Goal: Find specific page/section

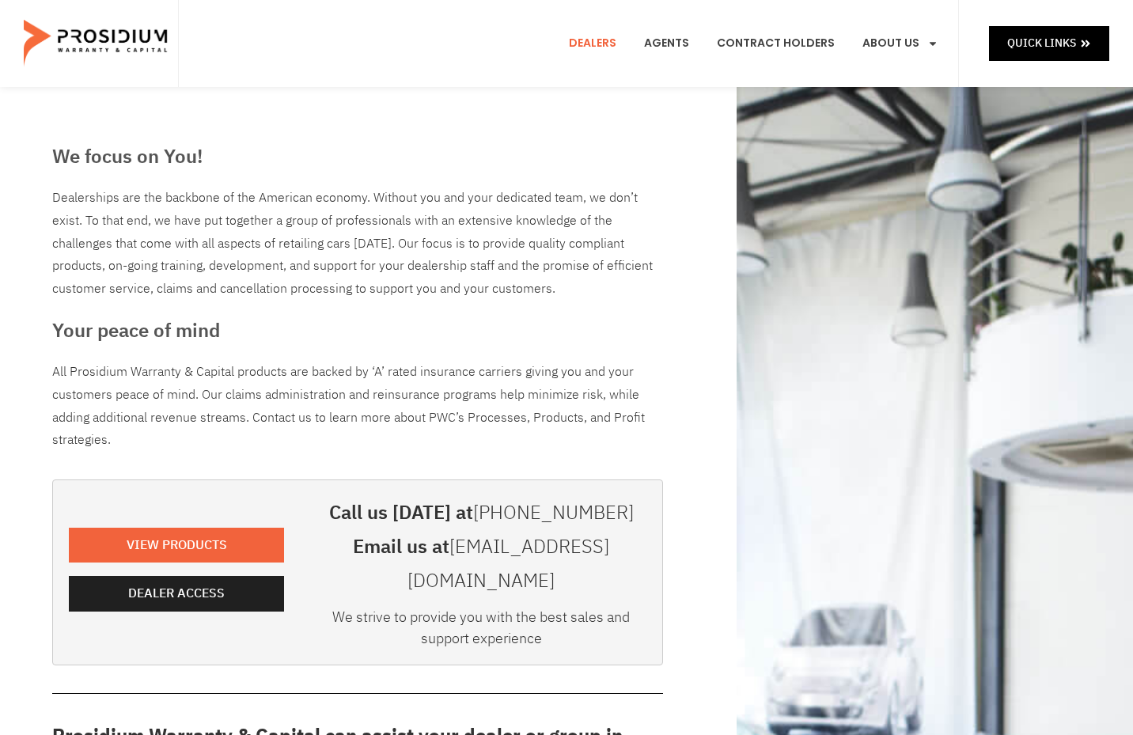
click at [612, 40] on link "Dealers" at bounding box center [592, 43] width 71 height 59
click at [1027, 40] on span "Quick Links" at bounding box center [1041, 43] width 69 height 20
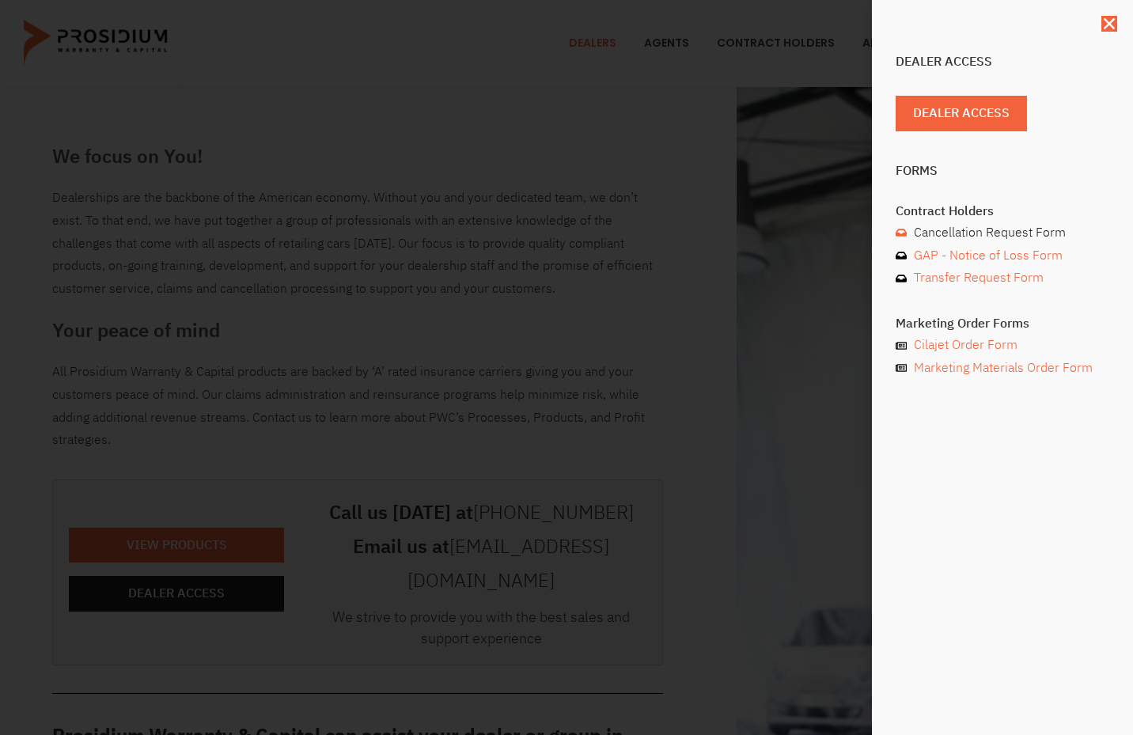
click at [970, 228] on span "Cancellation Request Form" at bounding box center [988, 233] width 156 height 23
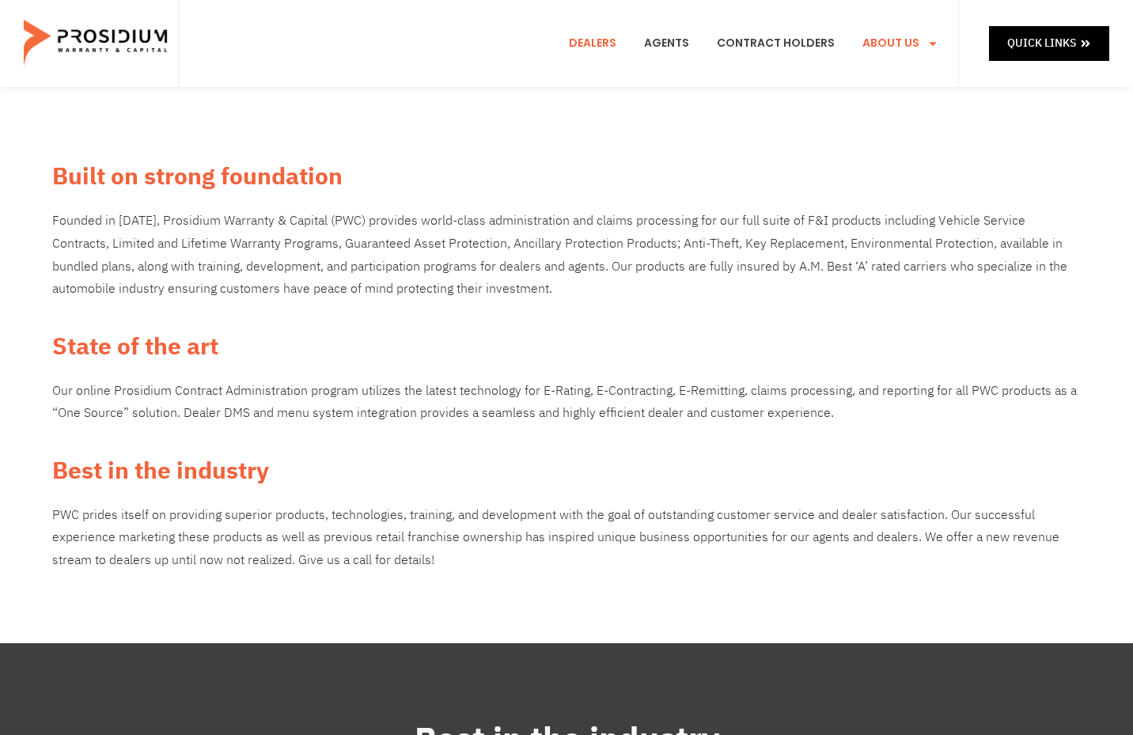
click at [620, 46] on link "Dealers" at bounding box center [592, 43] width 71 height 59
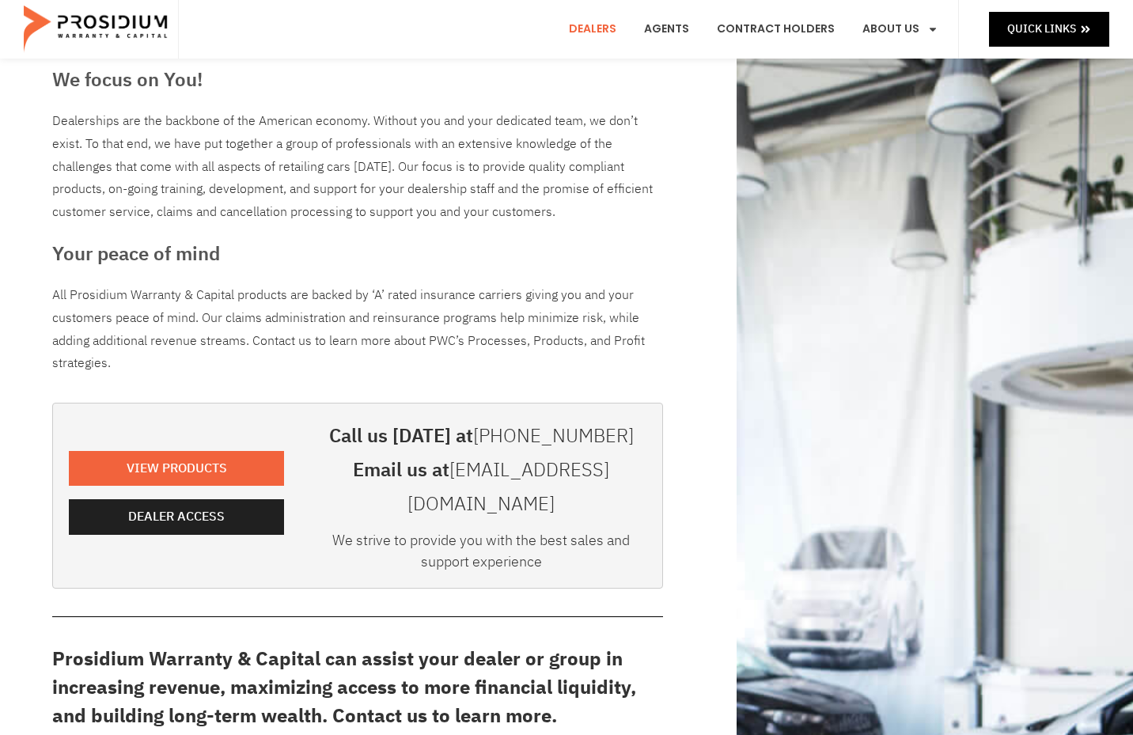
scroll to position [237, 0]
